Goal: Task Accomplishment & Management: Manage account settings

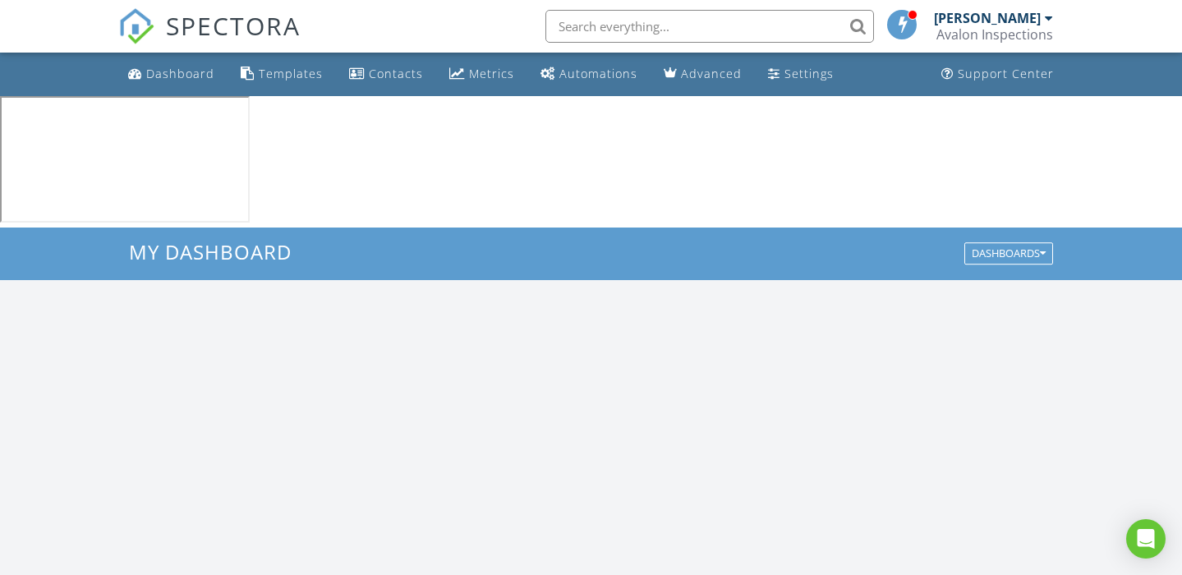
scroll to position [1496, 1183]
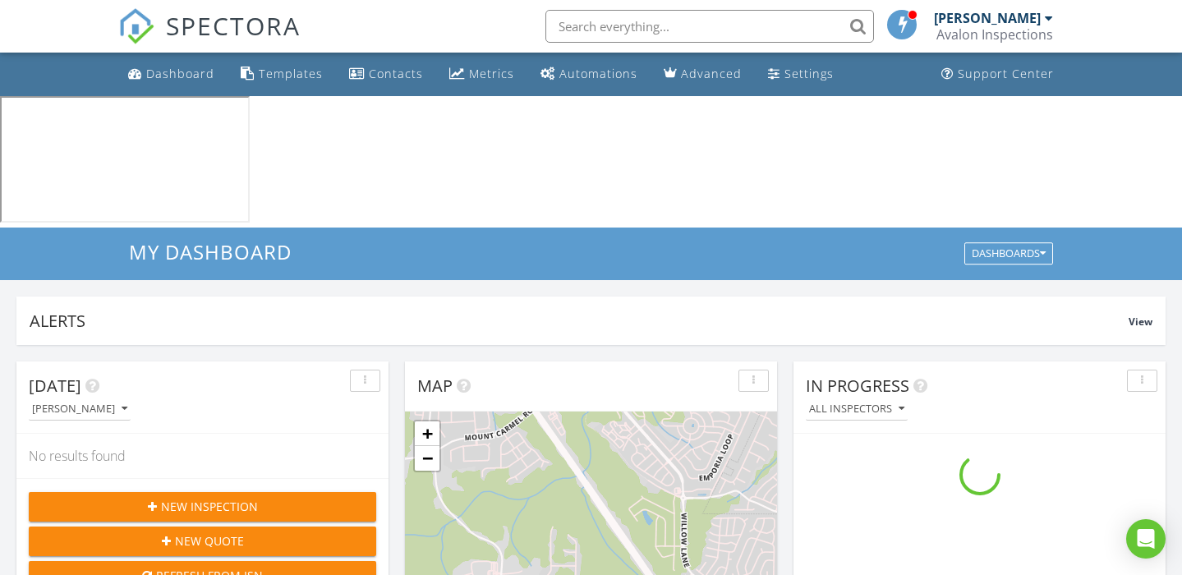
click at [621, 27] on input "text" at bounding box center [709, 26] width 329 height 33
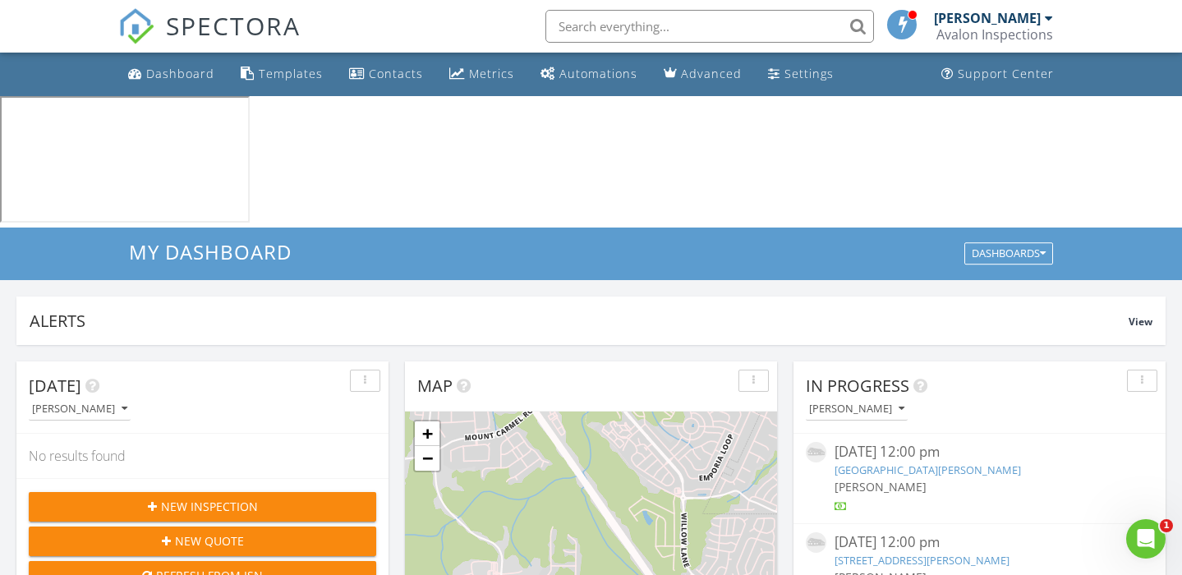
scroll to position [0, 0]
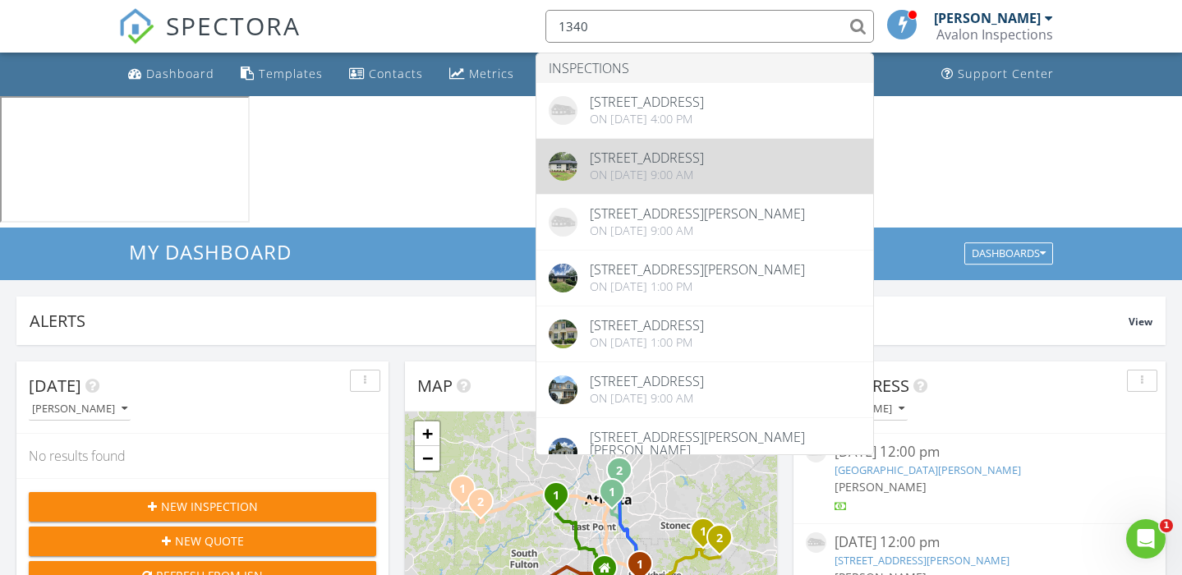
type input "1340"
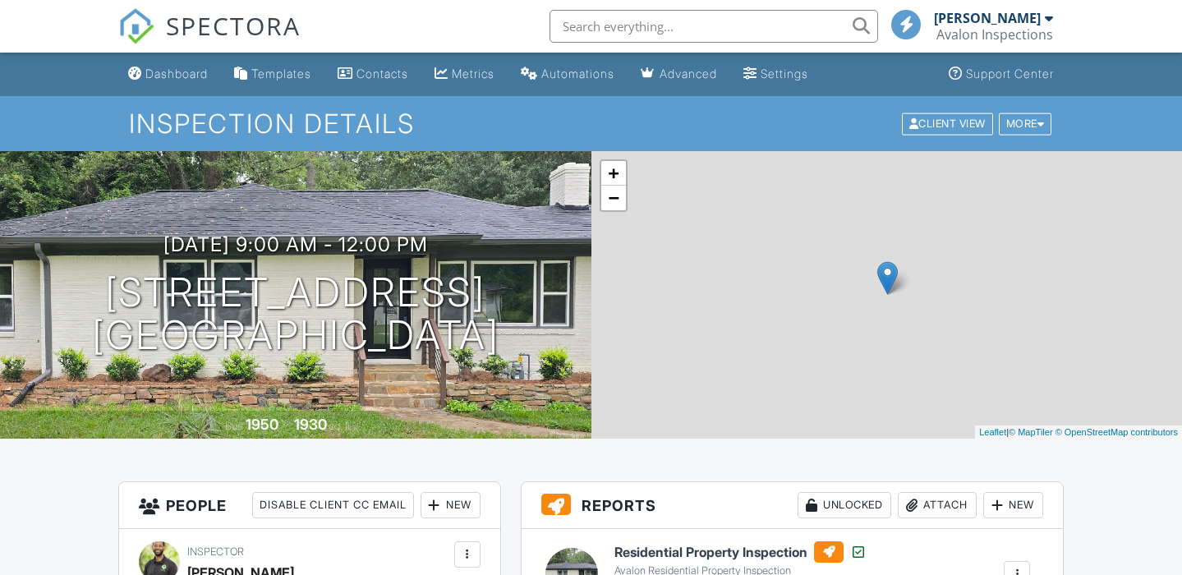
scroll to position [281, 0]
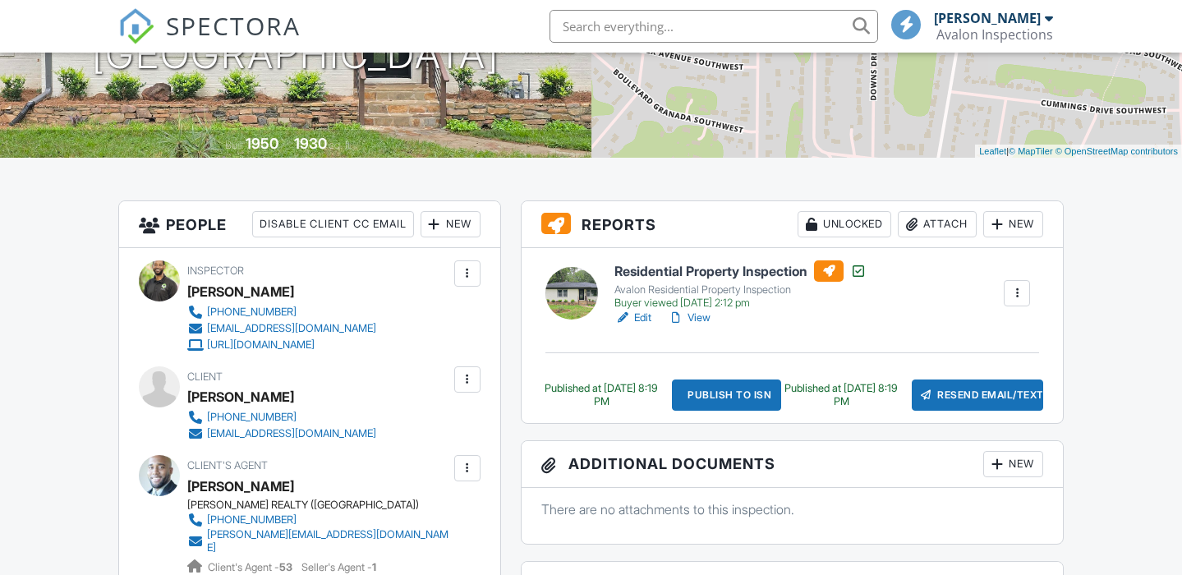
click at [703, 314] on link "View" at bounding box center [689, 318] width 43 height 16
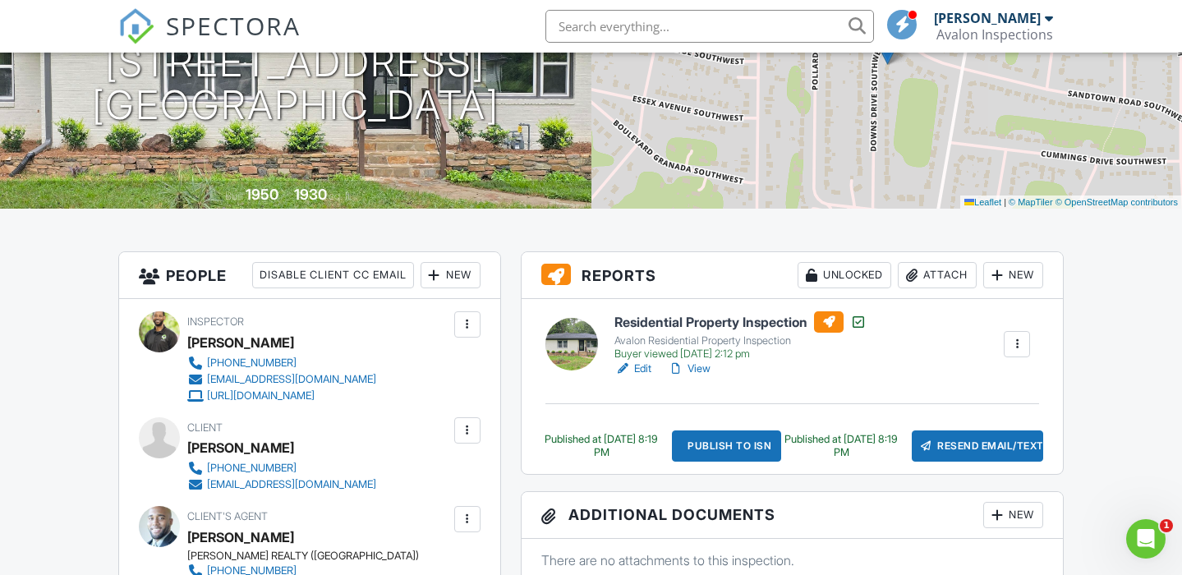
click at [1015, 334] on div at bounding box center [1017, 344] width 26 height 26
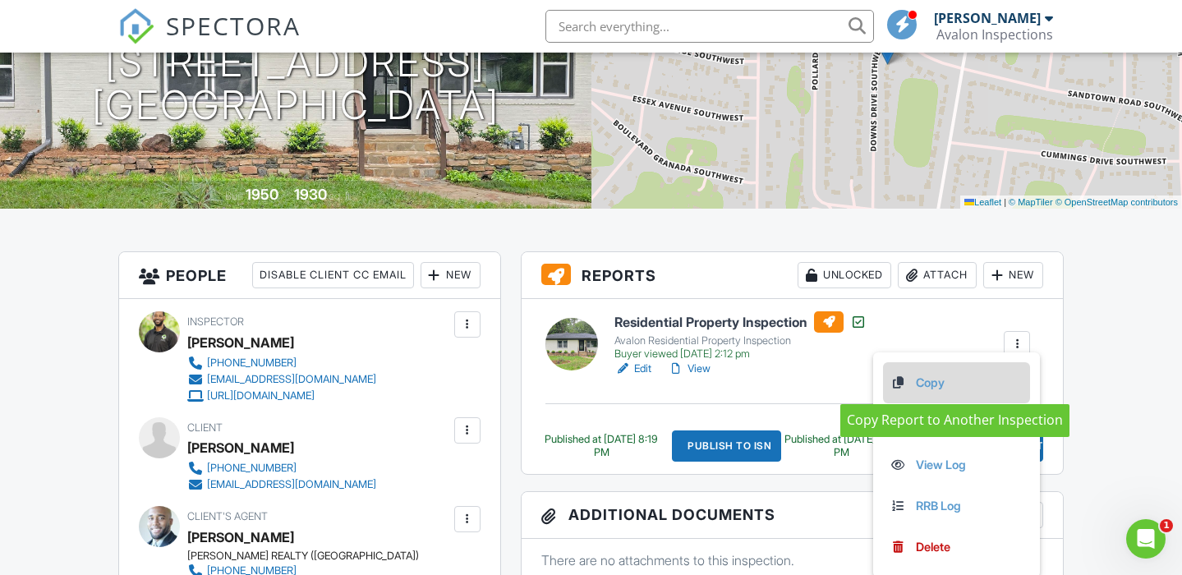
click at [927, 383] on link "Copy" at bounding box center [957, 383] width 134 height 18
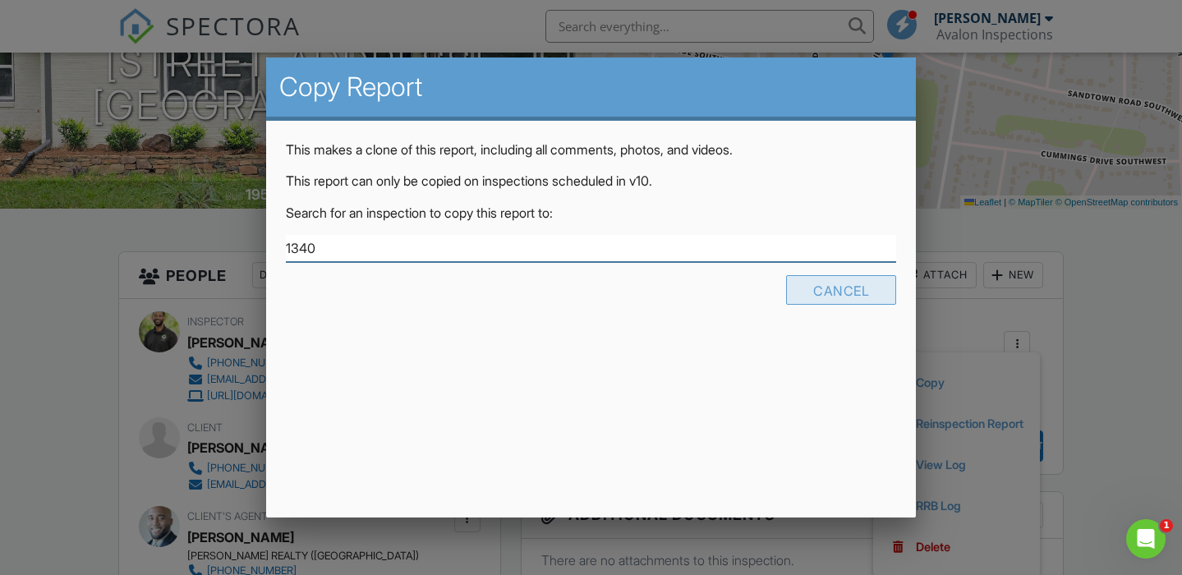
type input "1340"
click at [838, 287] on div "Cancel" at bounding box center [841, 290] width 110 height 30
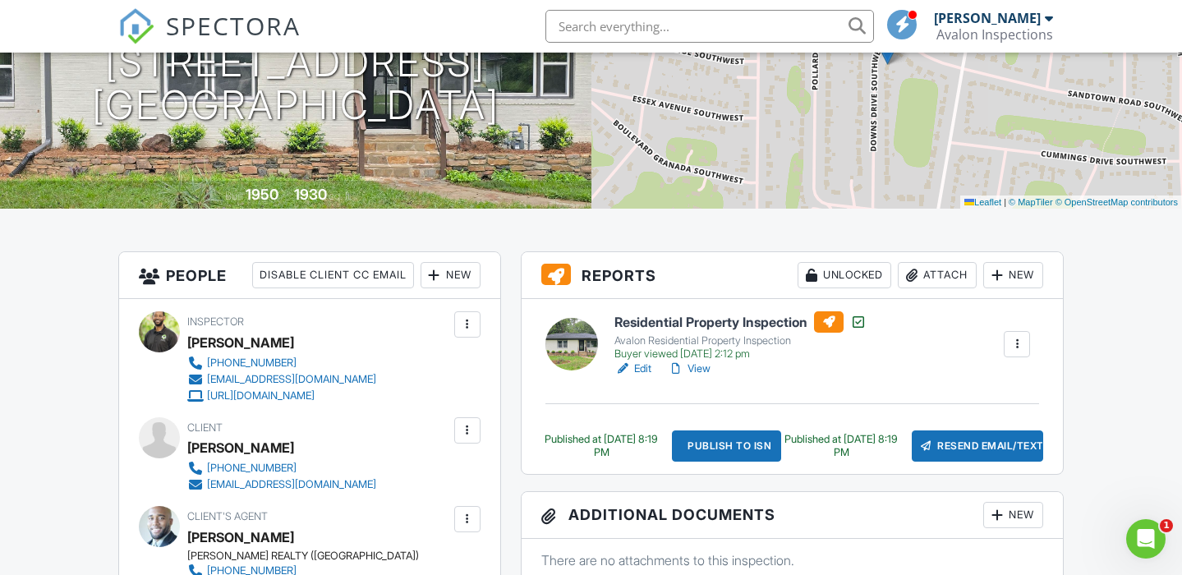
click at [1019, 343] on div at bounding box center [1017, 344] width 16 height 16
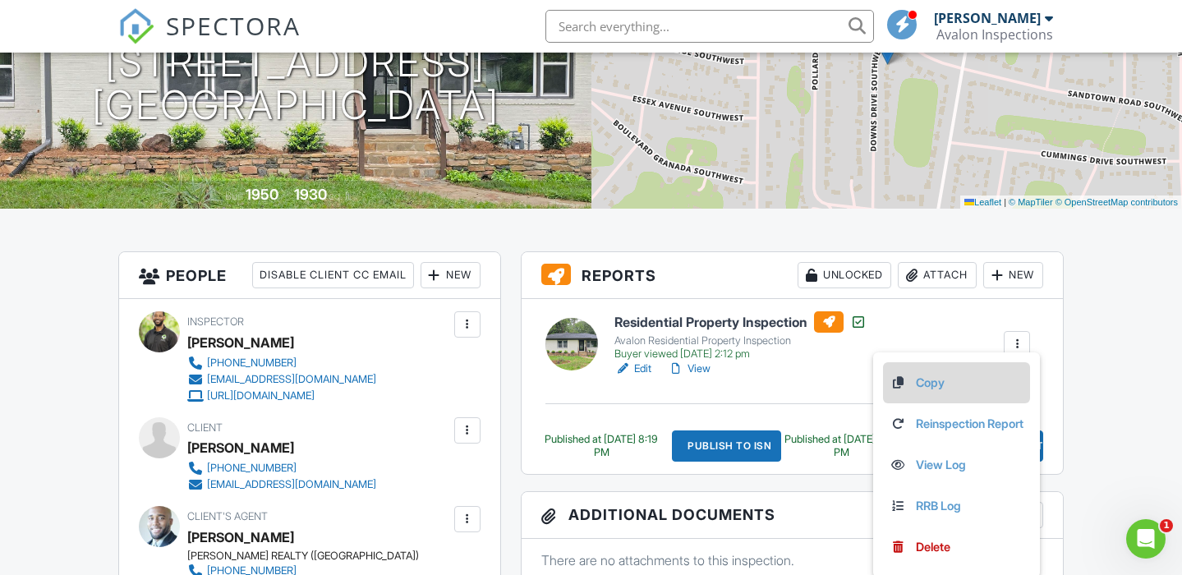
click at [922, 386] on link "Copy" at bounding box center [957, 383] width 134 height 18
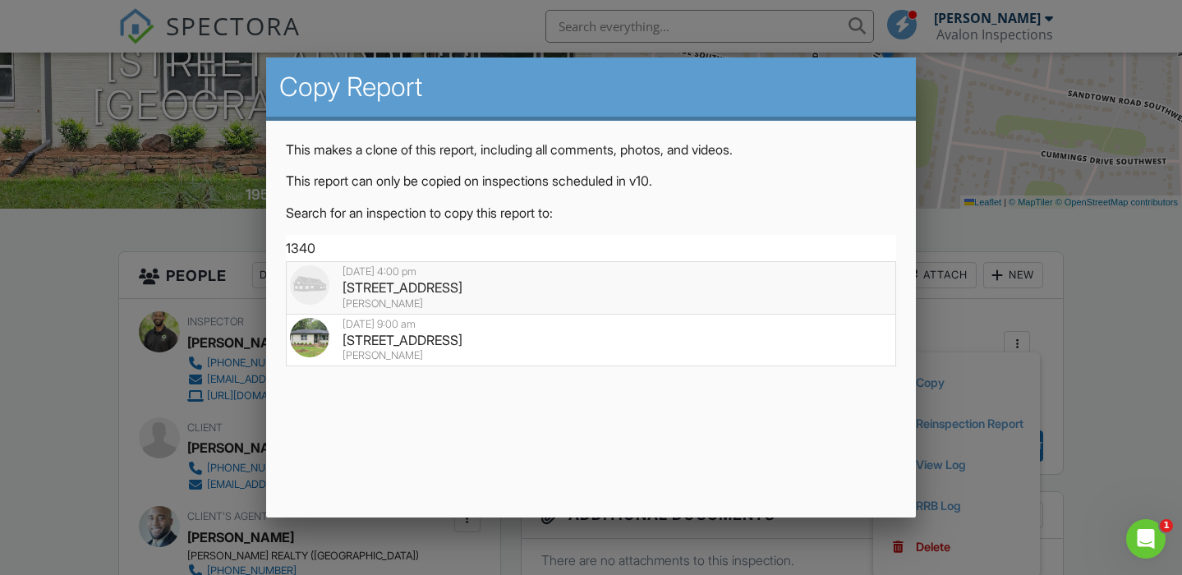
click at [384, 296] on div "1340 Downs Dr SW, Atlanta, GA 30311" at bounding box center [591, 287] width 602 height 18
type input "1340 Downs Dr SW, Atlanta, GA 30311"
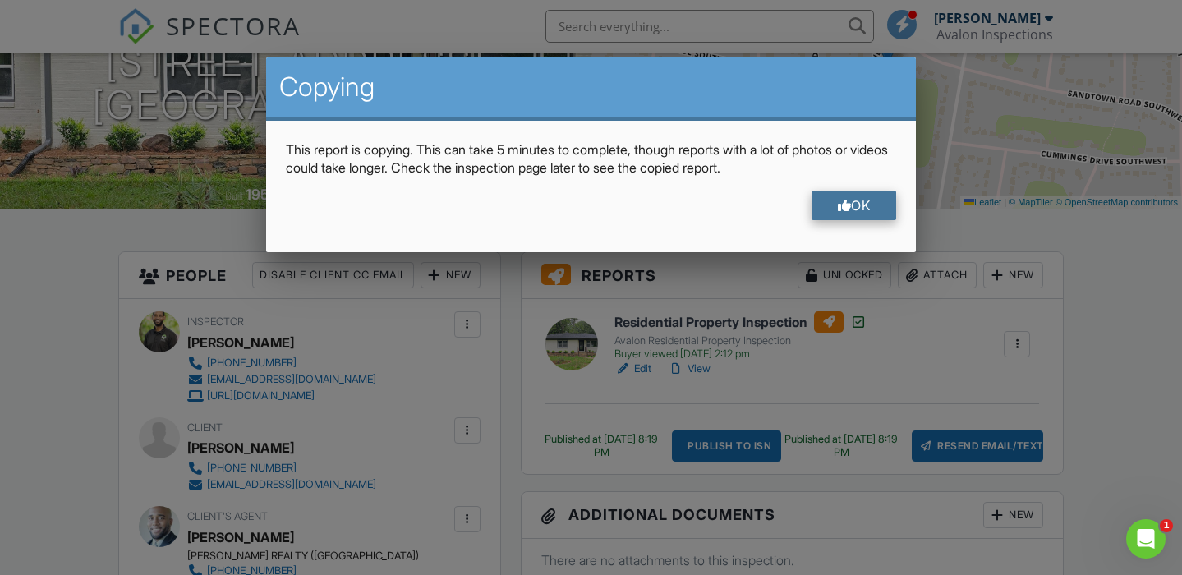
click at [881, 218] on div "OK" at bounding box center [854, 206] width 85 height 30
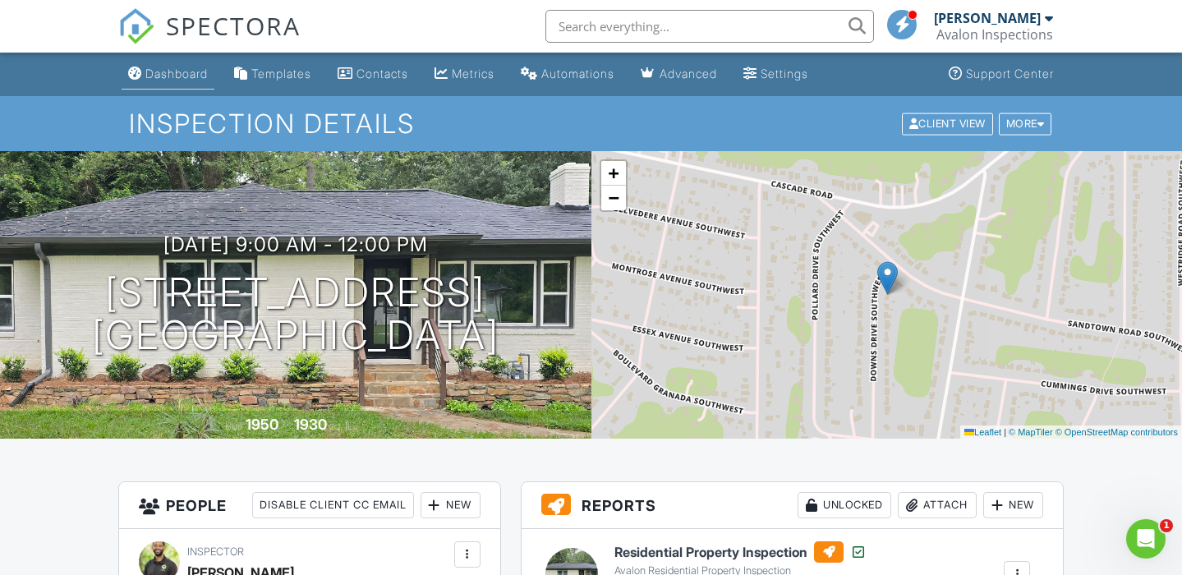
click at [156, 82] on link "Dashboard" at bounding box center [168, 74] width 93 height 30
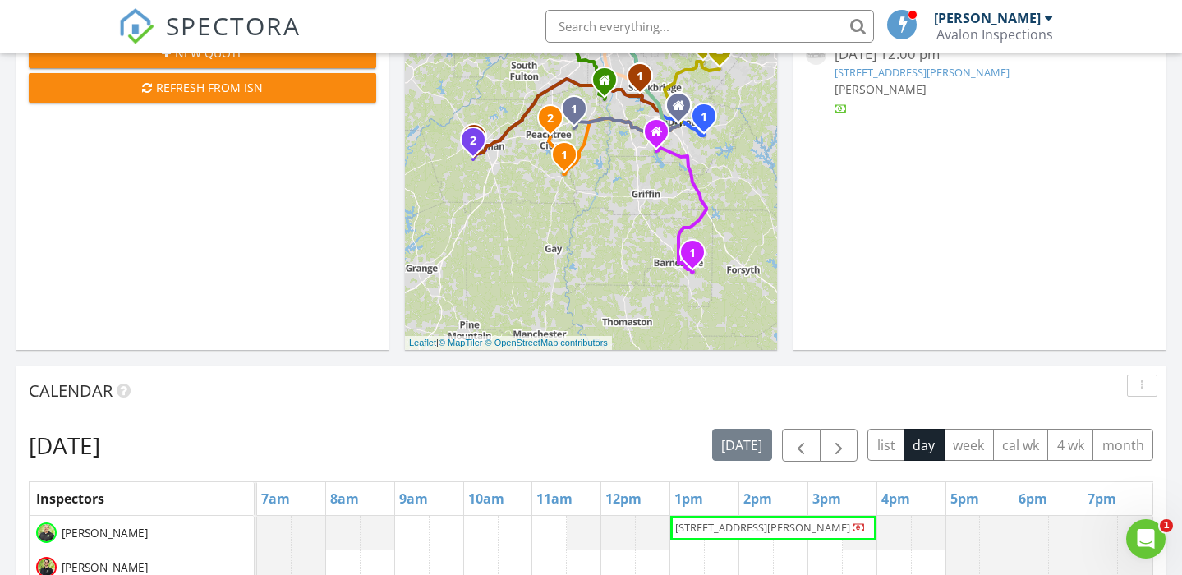
scroll to position [487, 0]
click at [837, 437] on span "button" at bounding box center [839, 447] width 20 height 20
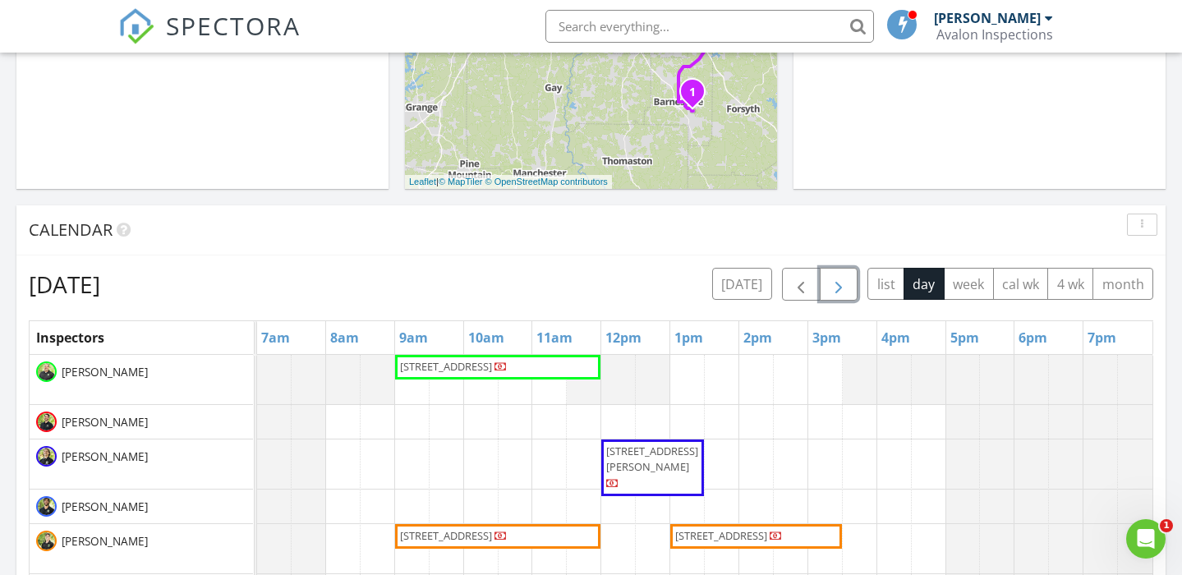
scroll to position [740, 0]
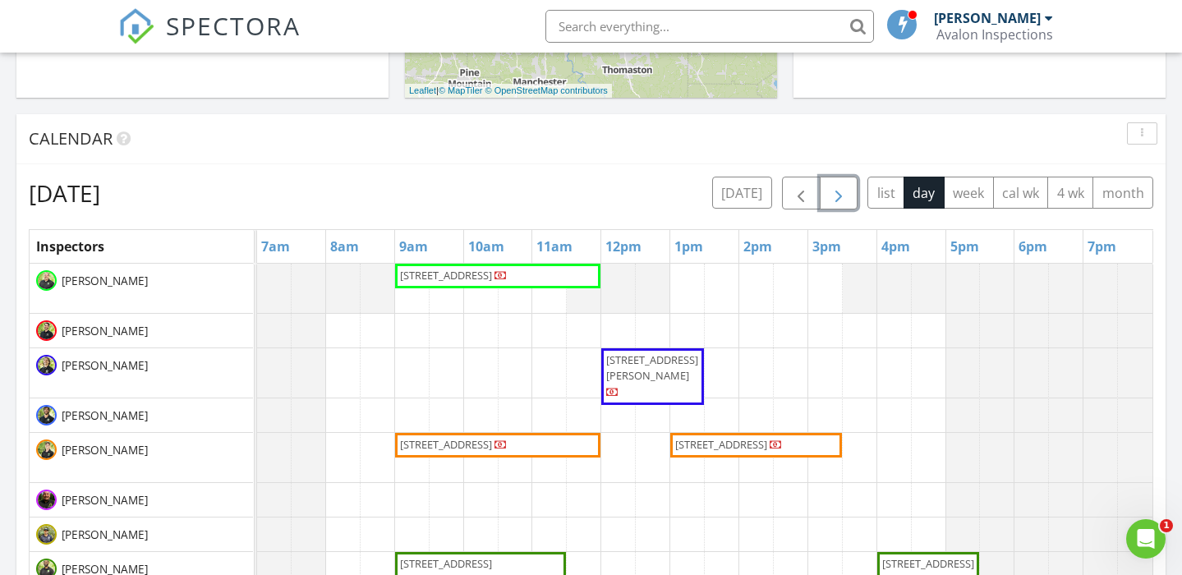
click at [920, 556] on span "1340 Downs Dr SW, Atlanta 30311" at bounding box center [928, 563] width 92 height 15
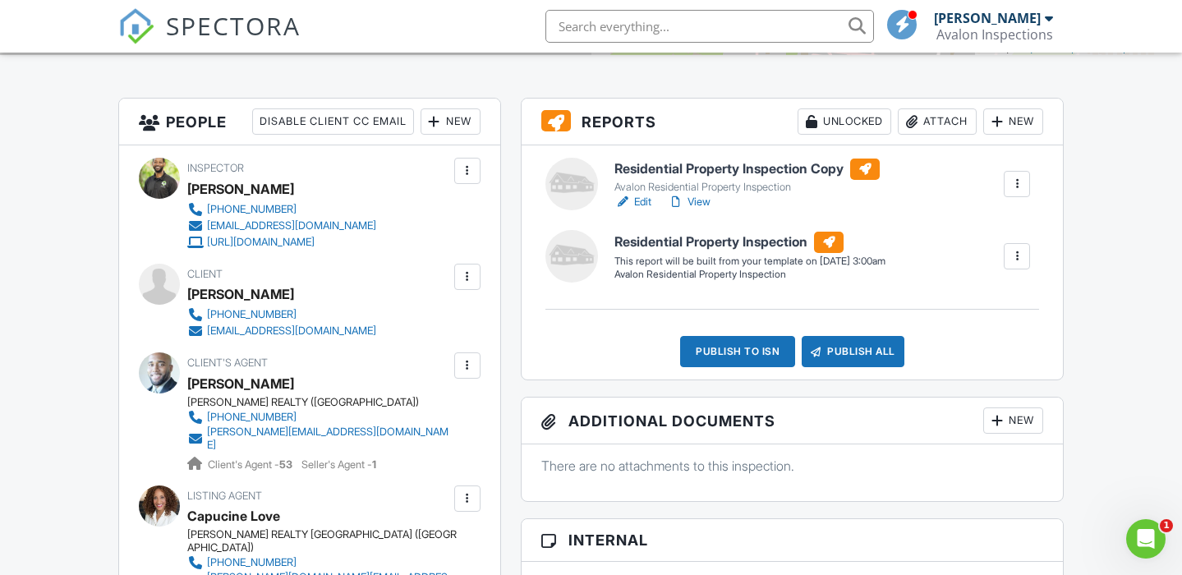
click at [1020, 258] on div at bounding box center [1017, 256] width 16 height 16
click at [976, 347] on div "Delete" at bounding box center [987, 344] width 34 height 18
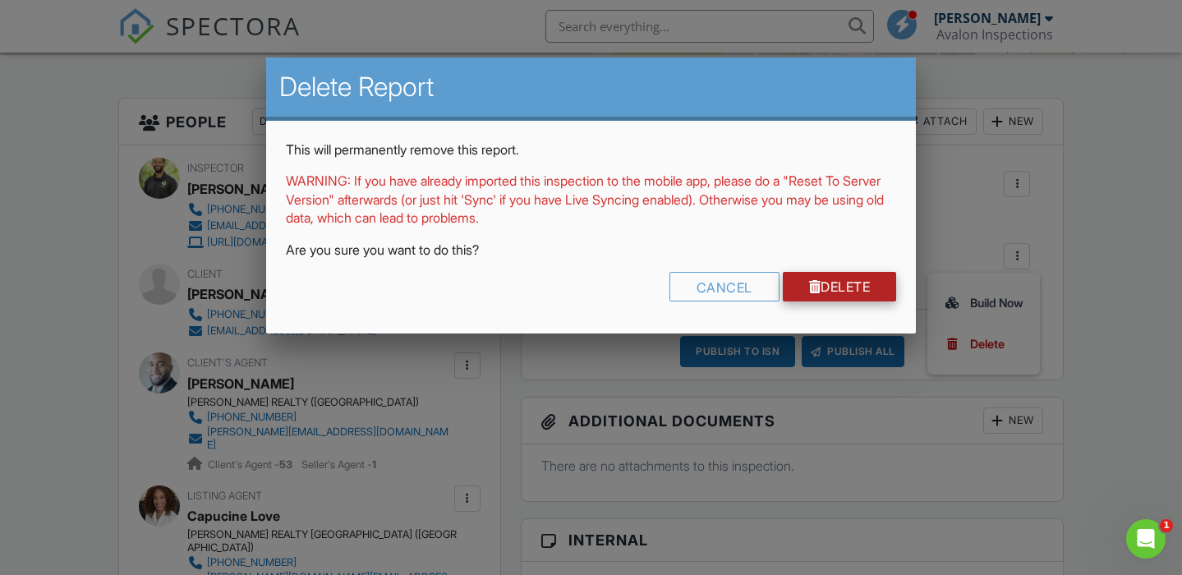
click at [835, 287] on link "Delete" at bounding box center [840, 287] width 114 height 30
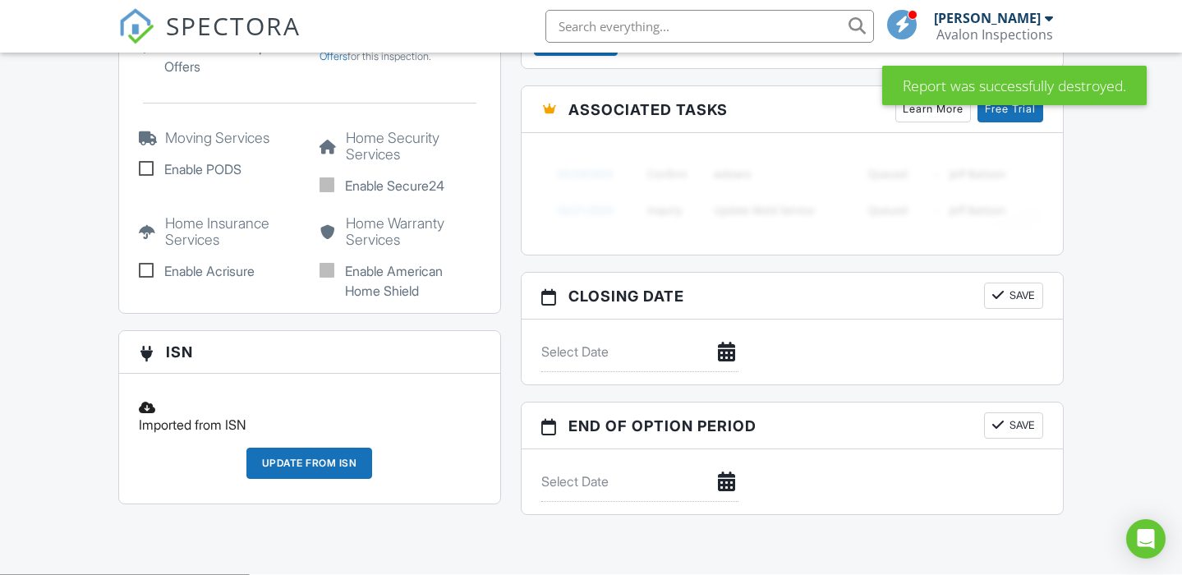
click at [272, 451] on div "Update from ISN" at bounding box center [309, 463] width 126 height 31
